Goal: Communication & Community: Answer question/provide support

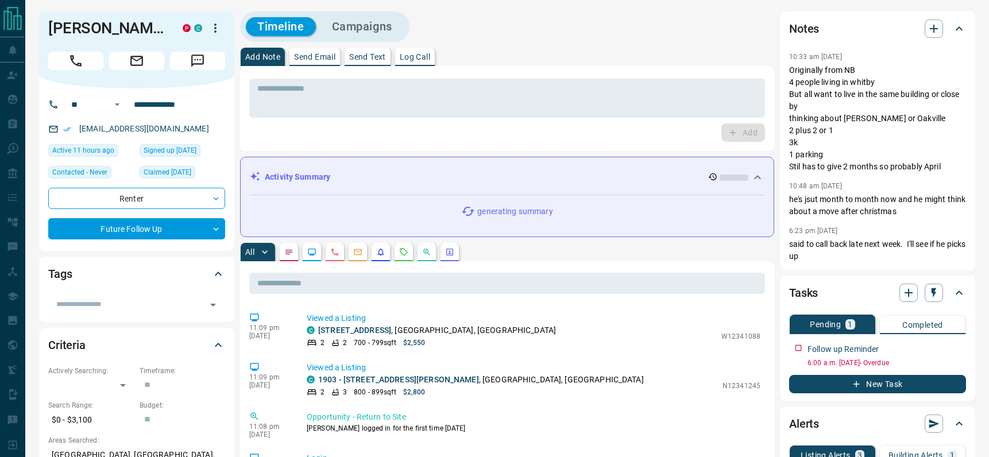
click at [308, 60] on p "Send Email" at bounding box center [314, 57] width 41 height 8
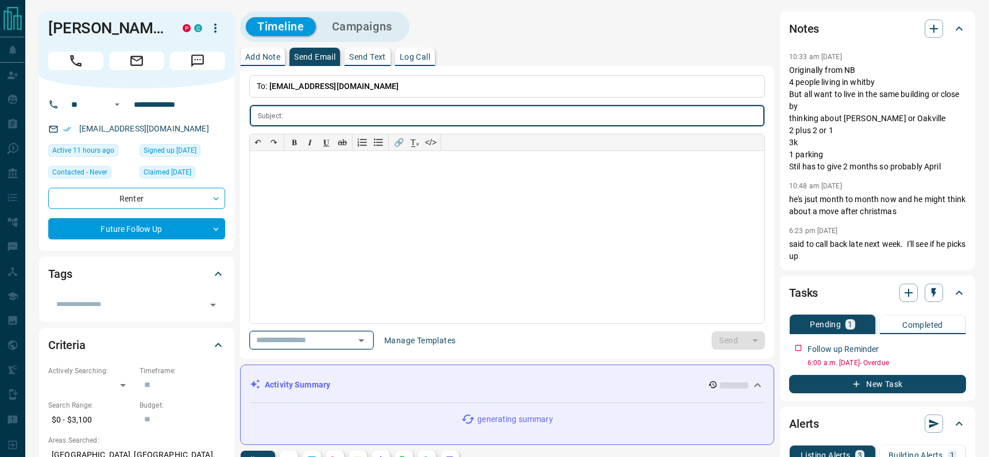
click at [368, 341] on icon "Open" at bounding box center [361, 341] width 14 height 14
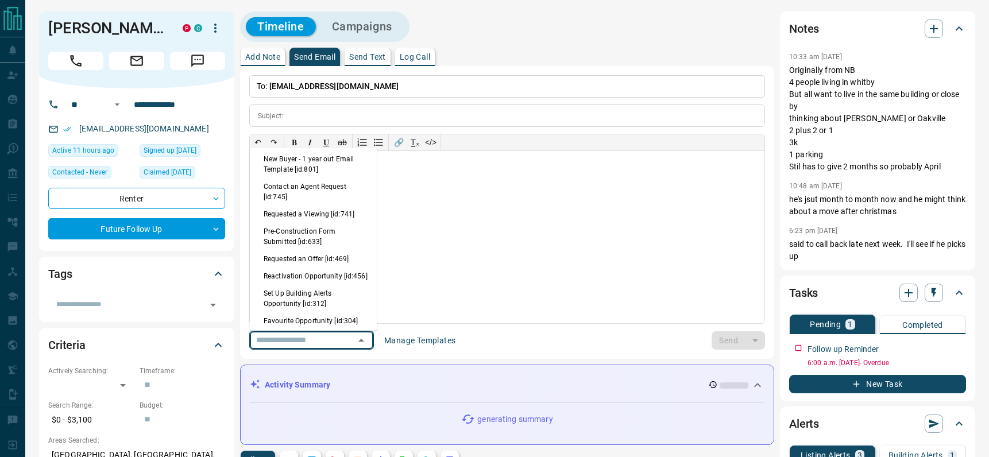
scroll to position [719, 0]
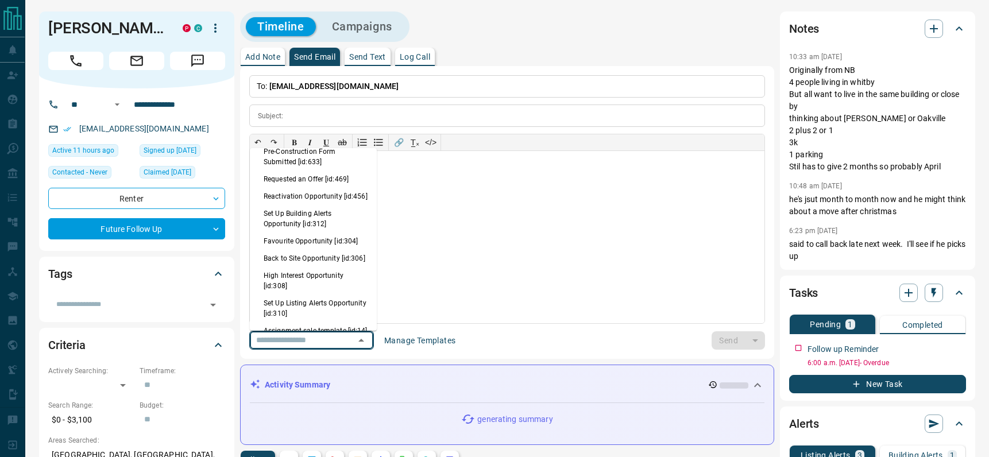
click at [284, 267] on li "Back to Site Opportunity [id:306]" at bounding box center [313, 258] width 127 height 17
type input "**********"
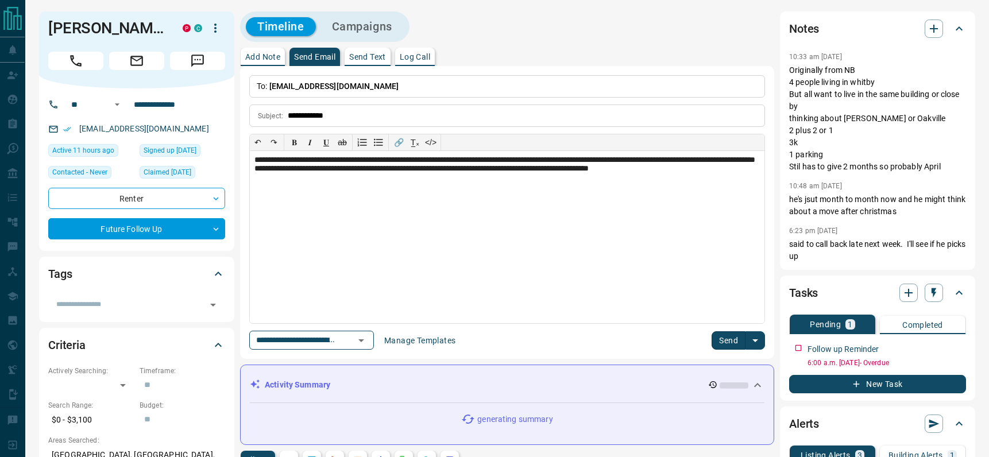
click at [733, 340] on button "Send" at bounding box center [728, 340] width 34 height 18
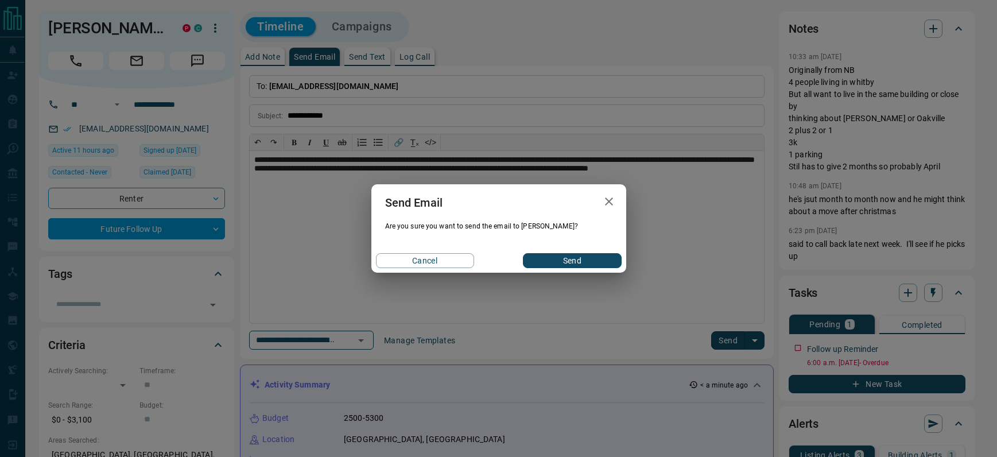
click at [572, 257] on button "Send" at bounding box center [572, 260] width 98 height 15
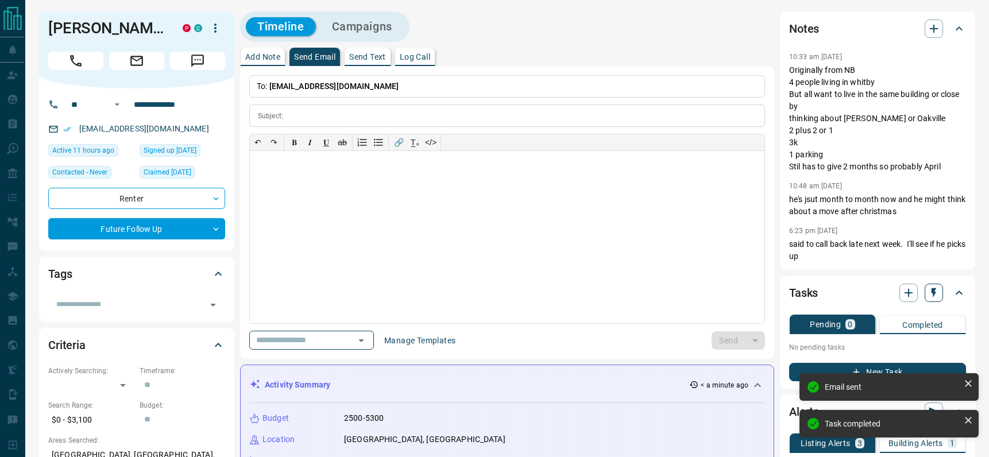
click at [931, 293] on icon "button" at bounding box center [933, 292] width 11 height 11
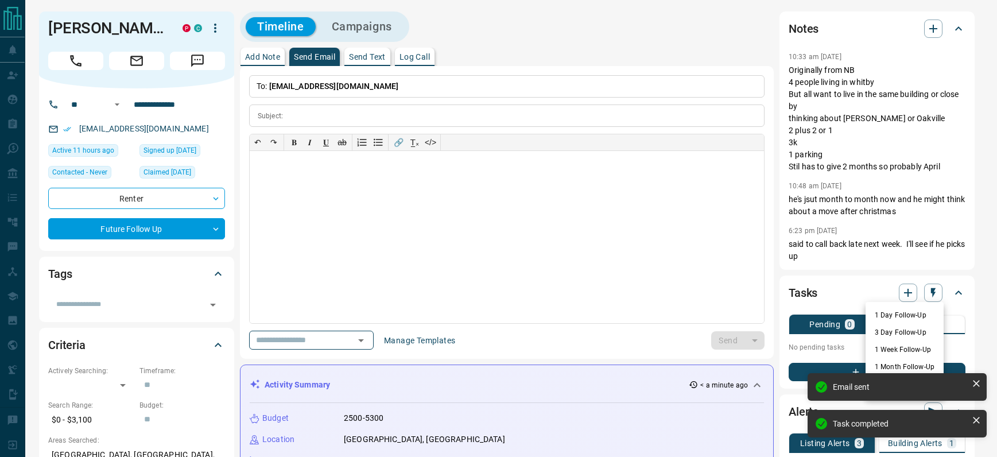
click at [908, 313] on li "1 Day Follow-Up" at bounding box center [905, 315] width 78 height 17
